Goal: Information Seeking & Learning: Find specific fact

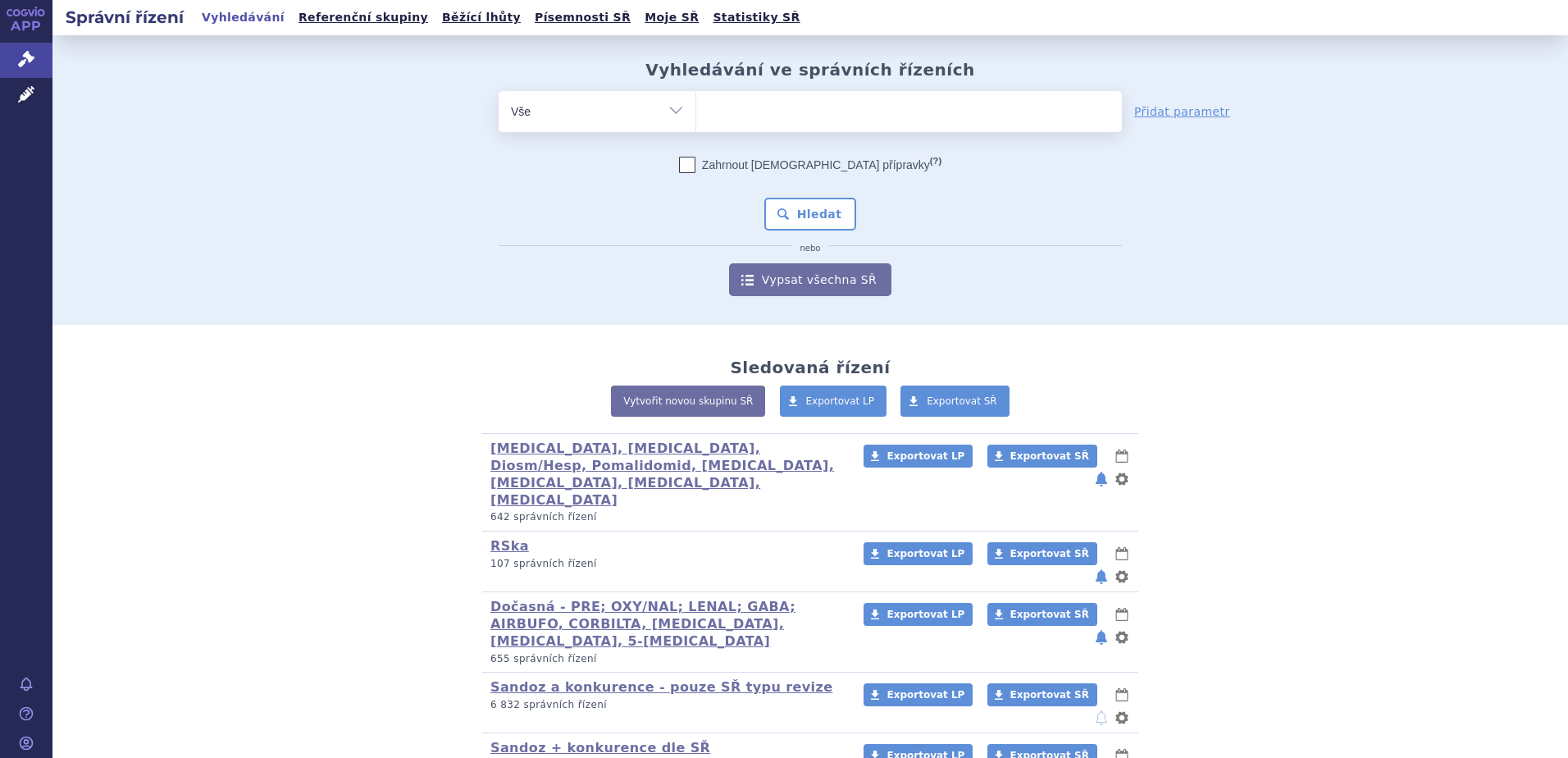
click at [859, 118] on ul at bounding box center [909, 109] width 426 height 35
click at [696, 118] on select at bounding box center [695, 111] width 1 height 41
paste input "N02BF02"
type input "N02BF02"
select select "N02BF02"
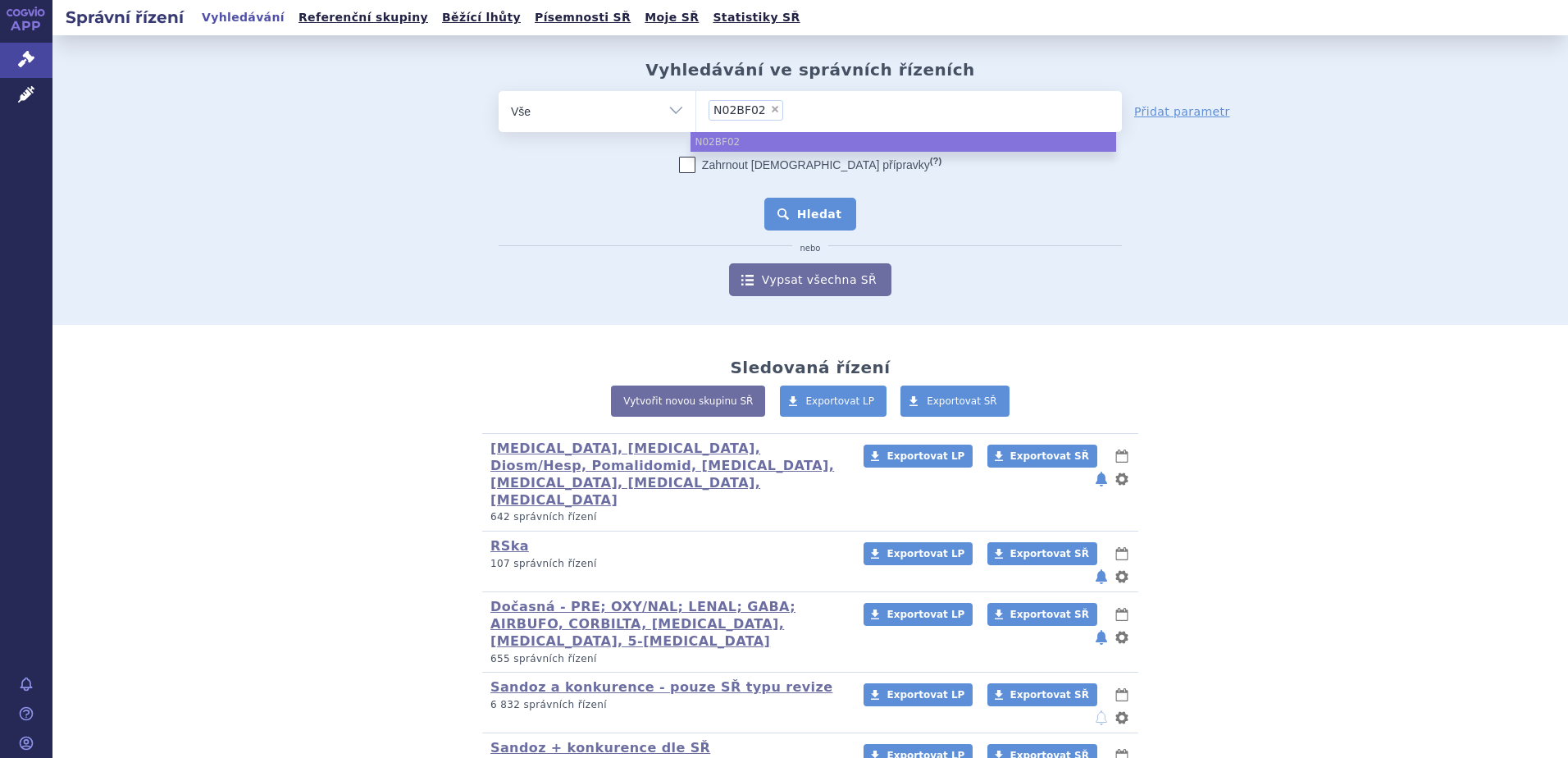
click at [786, 222] on button "Hledat" at bounding box center [811, 215] width 92 height 33
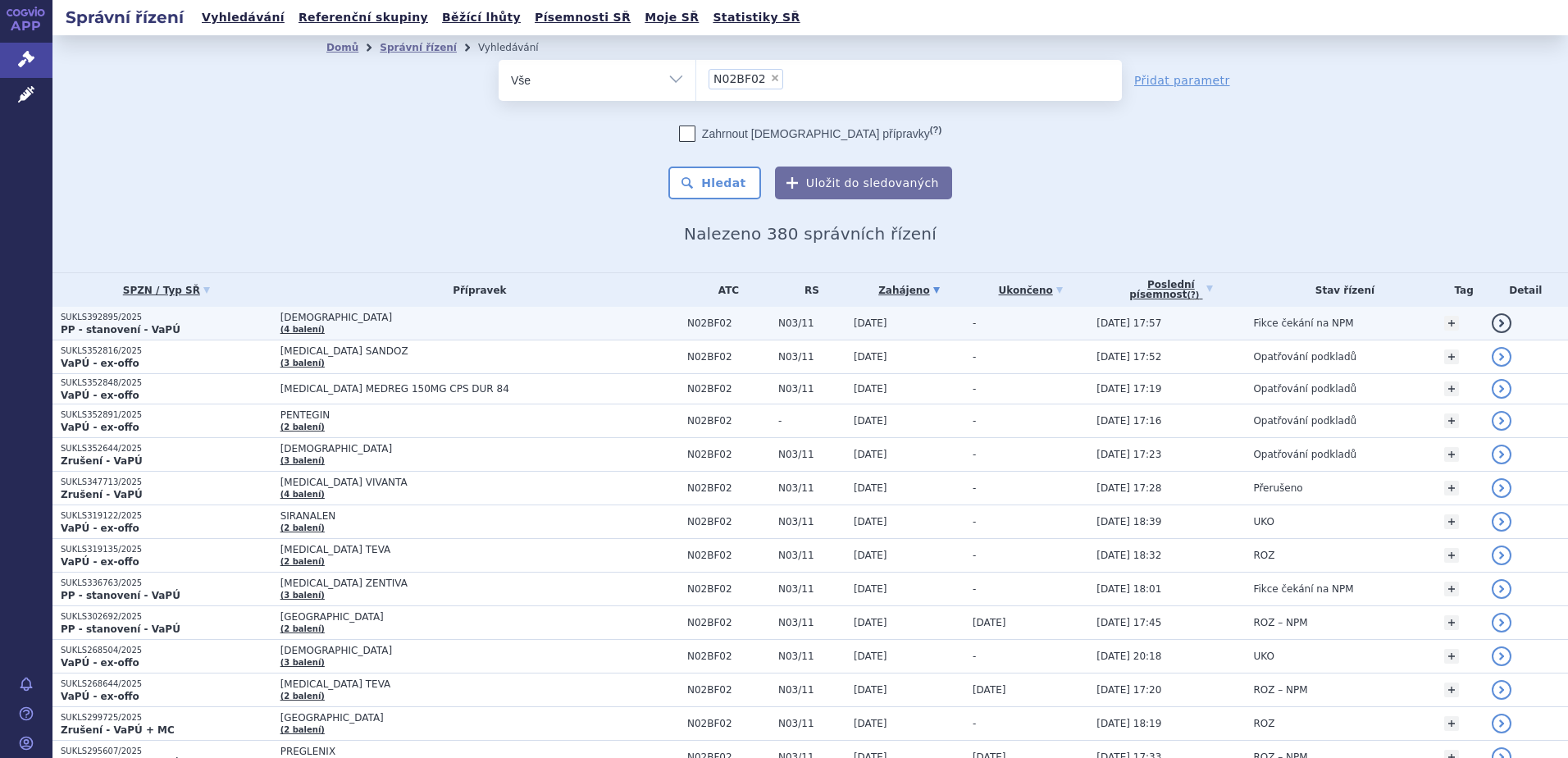
click at [320, 317] on span "[DEMOGRAPHIC_DATA]" at bounding box center [480, 317] width 398 height 12
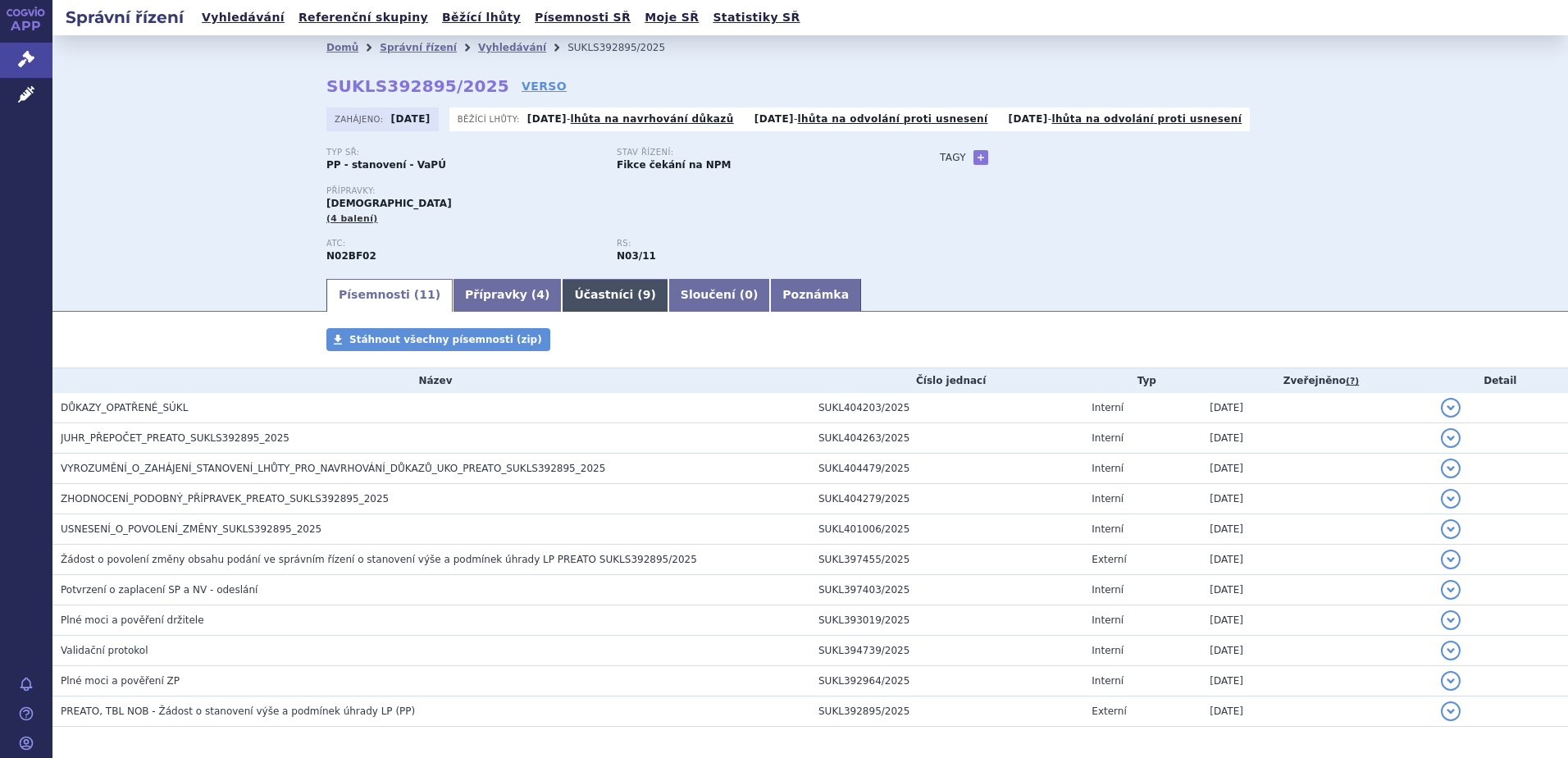
click at [571, 298] on link "Účastníci ( 9 )" at bounding box center [615, 295] width 106 height 33
